Goal: Navigation & Orientation: Find specific page/section

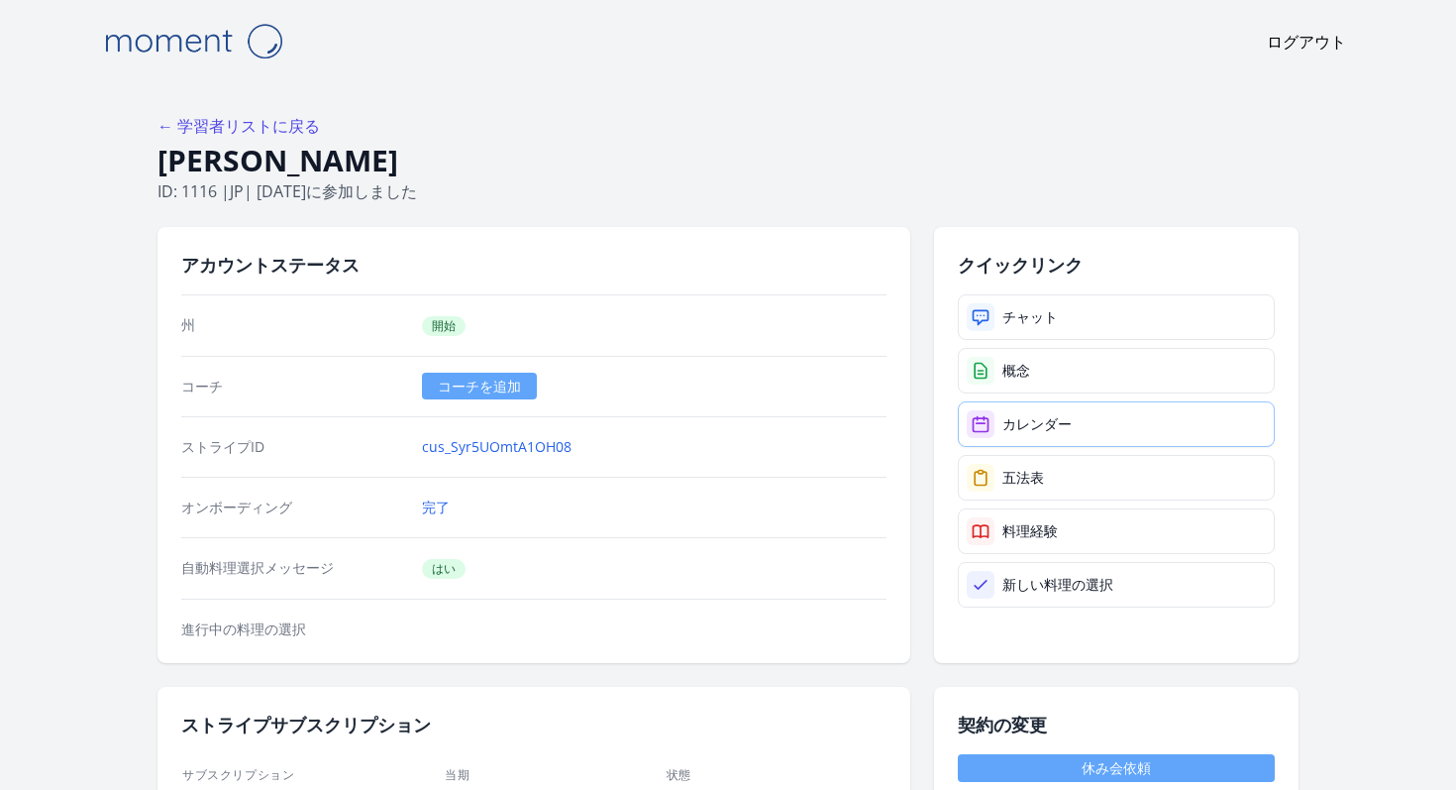
click at [1054, 412] on link "カレンダー" at bounding box center [1116, 424] width 317 height 46
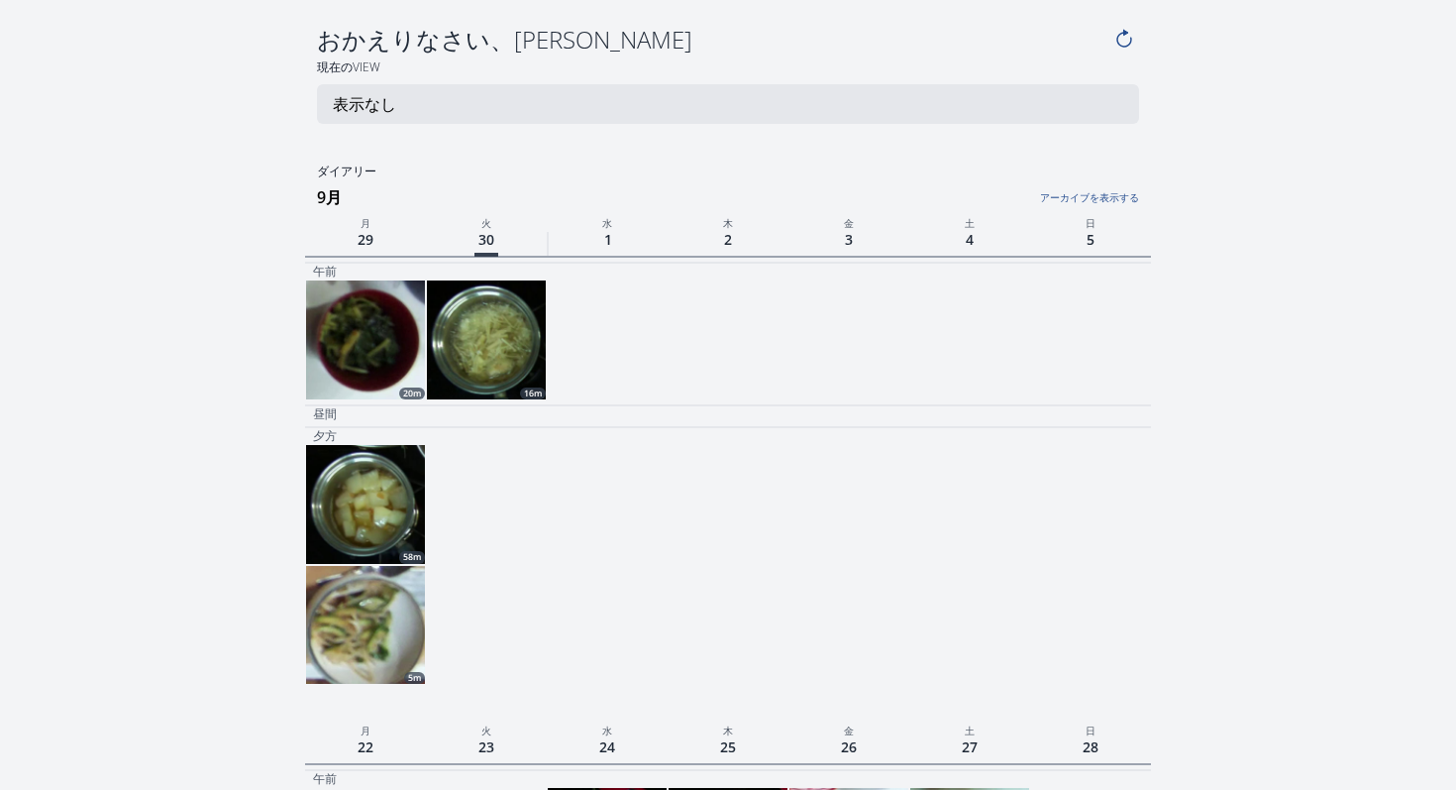
click at [1120, 210] on h3 "9月" at bounding box center [733, 197] width 833 height 32
click at [1120, 204] on link "アーカイブを表示する" at bounding box center [997, 192] width 281 height 26
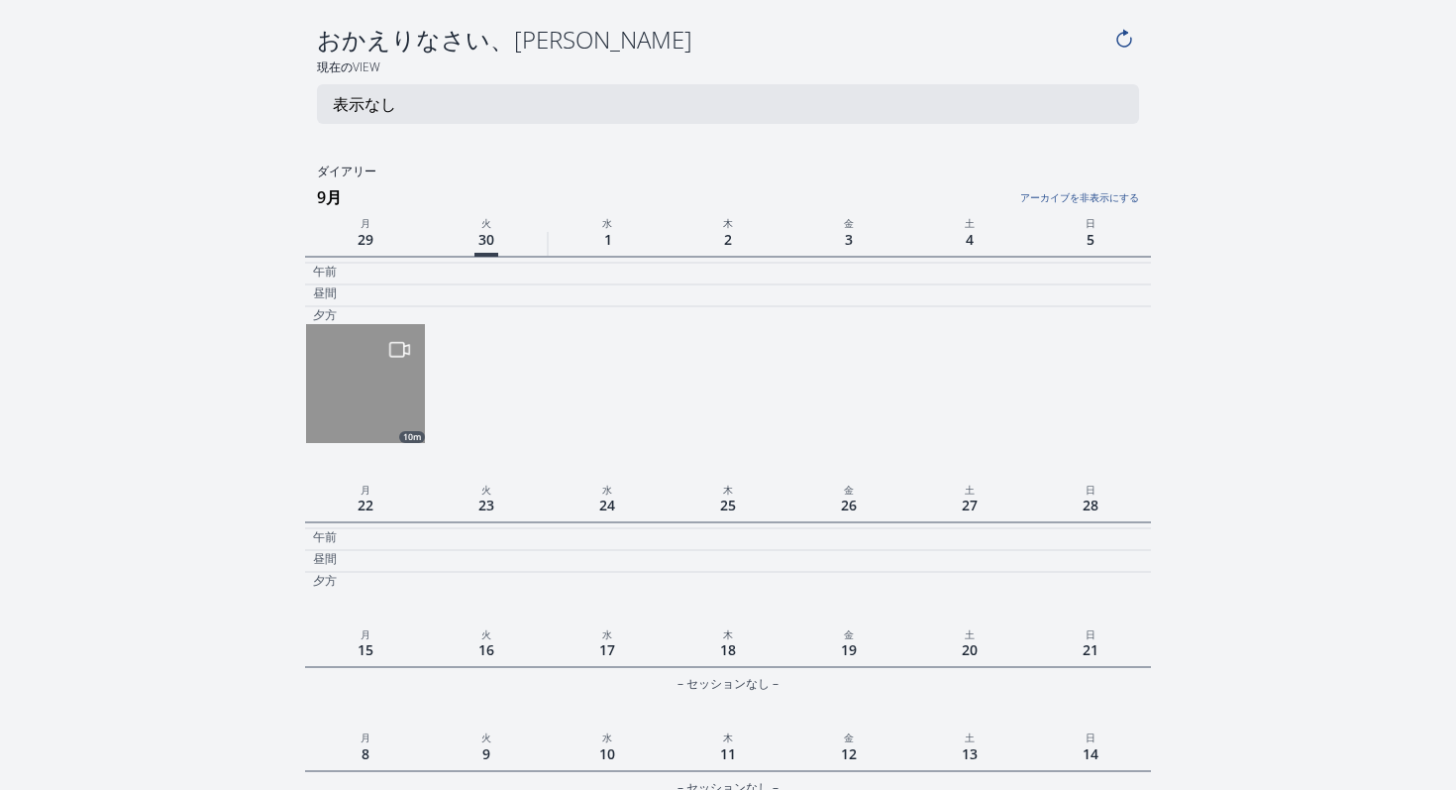
click at [1111, 196] on link "アーカイブを非表示にする" at bounding box center [997, 192] width 281 height 26
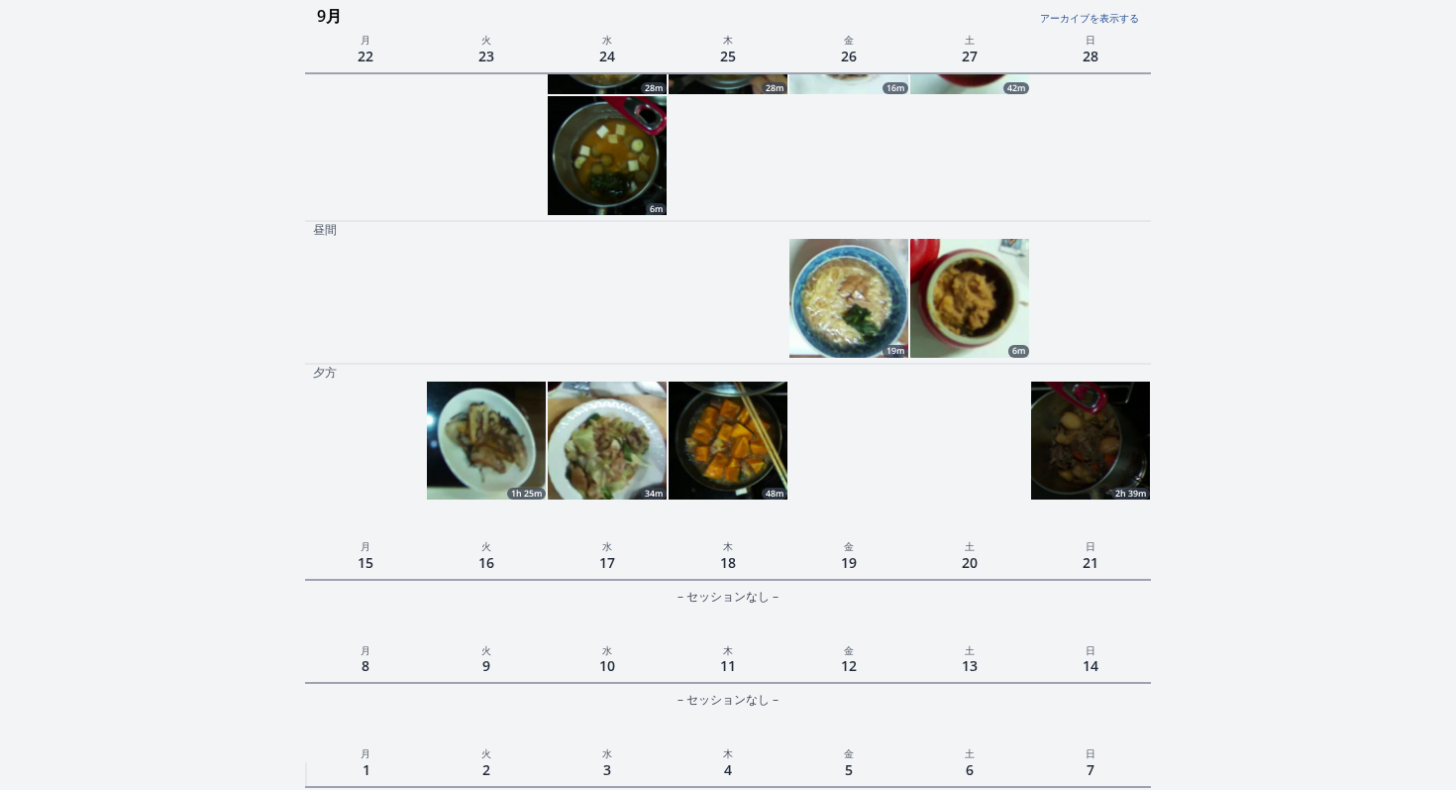
scroll to position [864, 0]
